Goal: Information Seeking & Learning: Learn about a topic

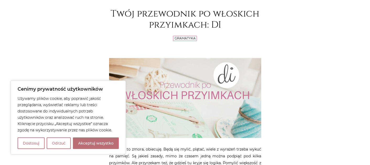
scroll to position [140, 0]
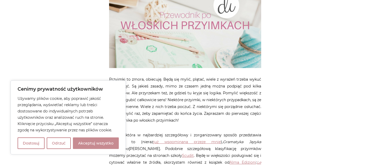
click at [87, 141] on button "Akceptuj wszystko" at bounding box center [96, 143] width 46 height 12
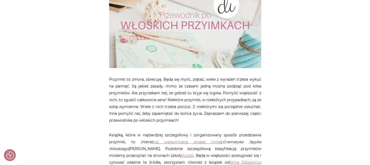
checkbox input "true"
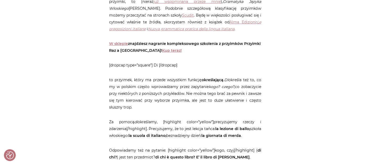
scroll to position [315, 0]
